Goal: Obtain resource: Obtain resource

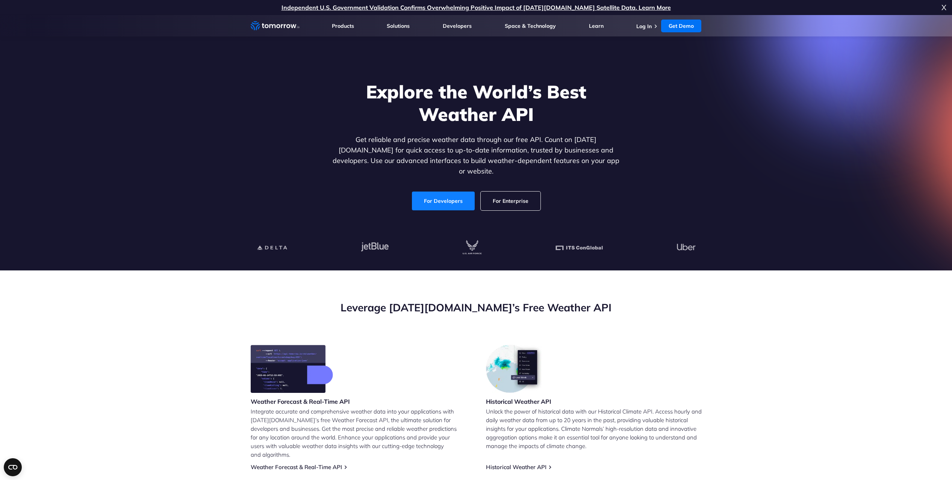
click at [439, 192] on link "For Developers" at bounding box center [443, 201] width 63 height 19
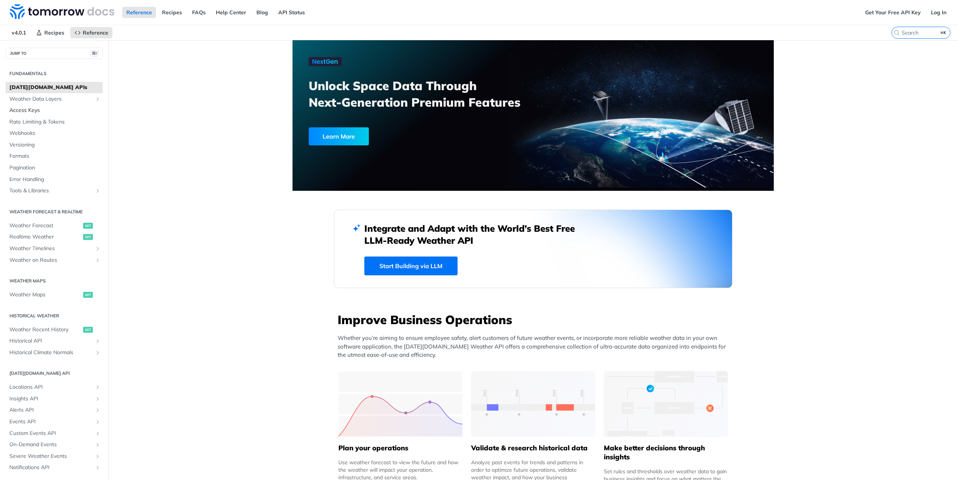
click at [27, 111] on span "Access Keys" at bounding box center [54, 111] width 91 height 8
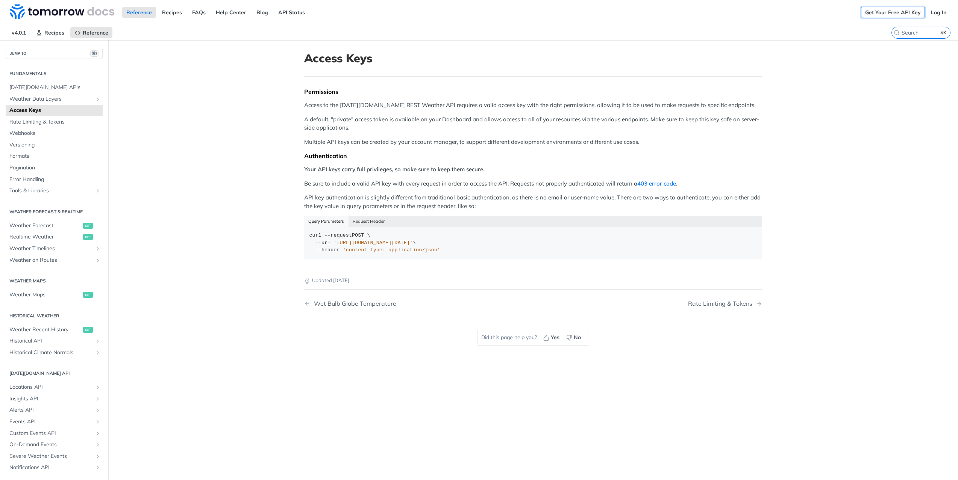
click at [879, 12] on link "Get Your Free API Key" at bounding box center [893, 12] width 64 height 11
click at [884, 11] on link "Get Your Free API Key" at bounding box center [893, 12] width 64 height 11
click at [219, 287] on main "JUMP TO ⌘/ Fundamentals [DATE][DOMAIN_NAME] APIs Weather Data Layers Core Proba…" at bounding box center [479, 280] width 958 height 480
click at [928, 9] on link "Log In" at bounding box center [938, 12] width 24 height 11
